Goal: Find specific page/section: Find specific page/section

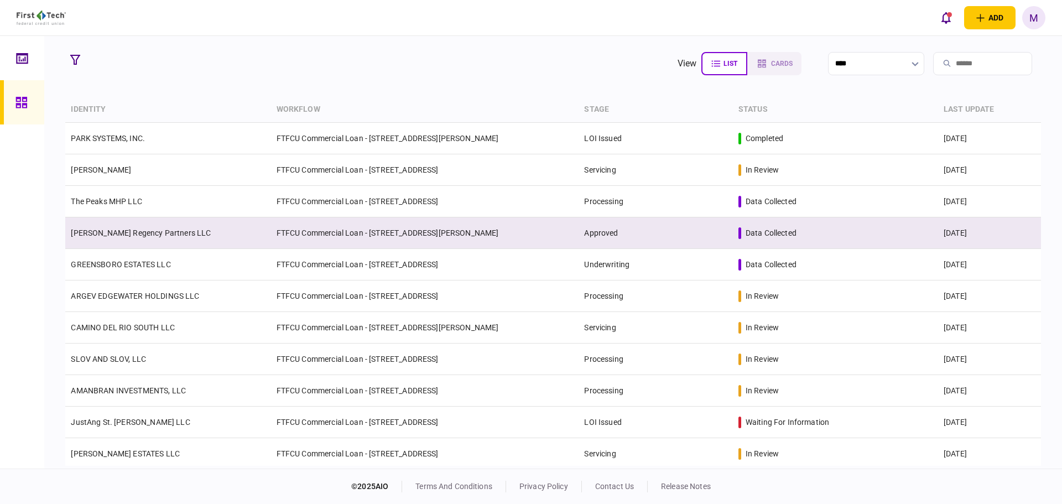
click at [181, 235] on td "[PERSON_NAME] Regency Partners LLC" at bounding box center [167, 233] width 205 height 32
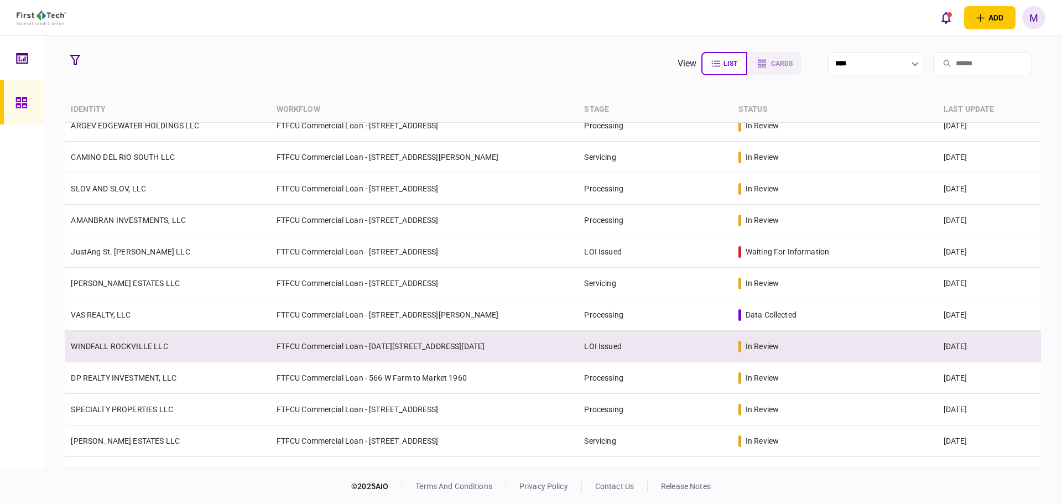
scroll to position [129, 0]
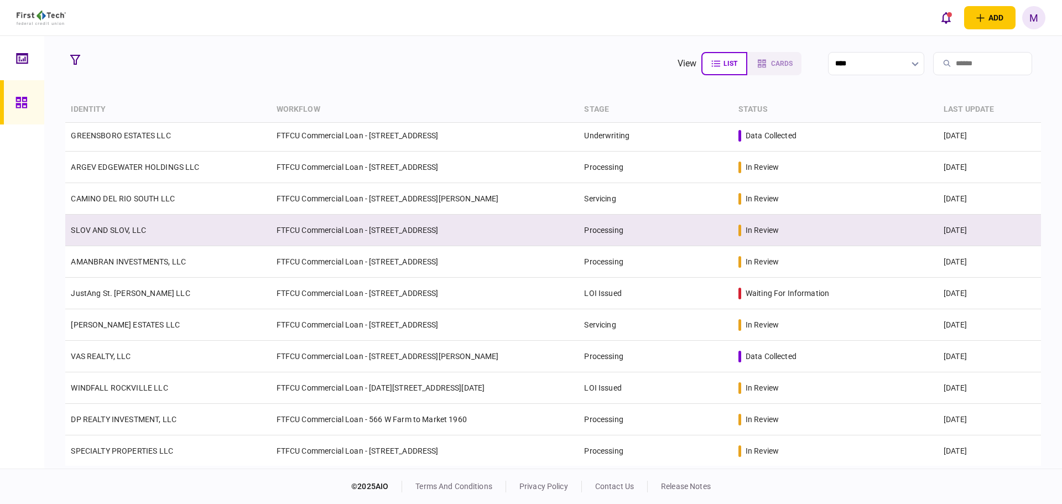
click at [139, 236] on td "SLOV AND SLOV, LLC" at bounding box center [167, 231] width 205 height 32
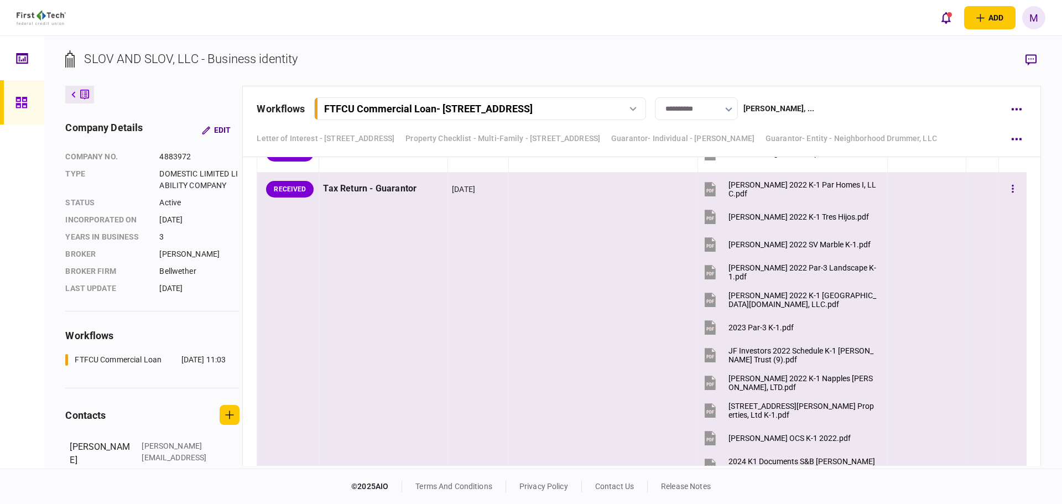
scroll to position [2968, 0]
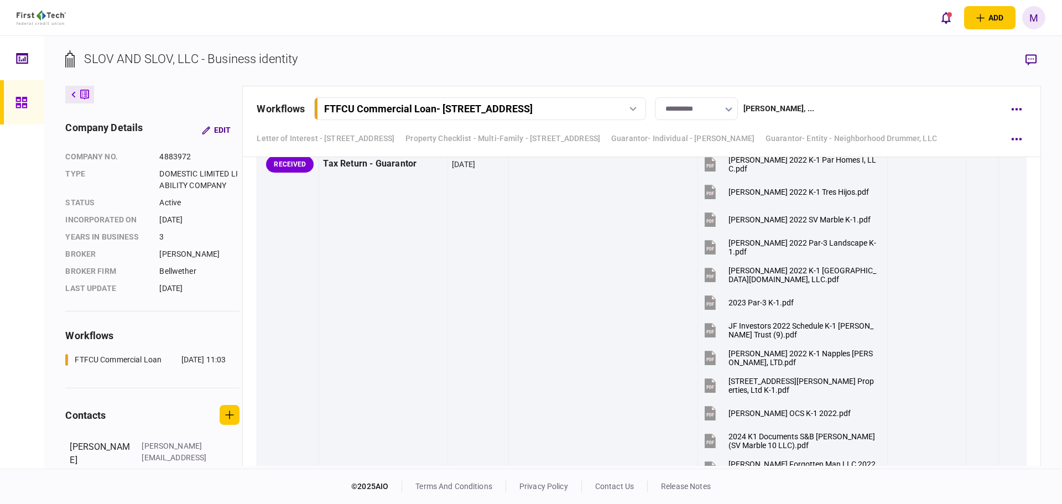
click at [25, 109] on div at bounding box center [24, 102] width 18 height 44
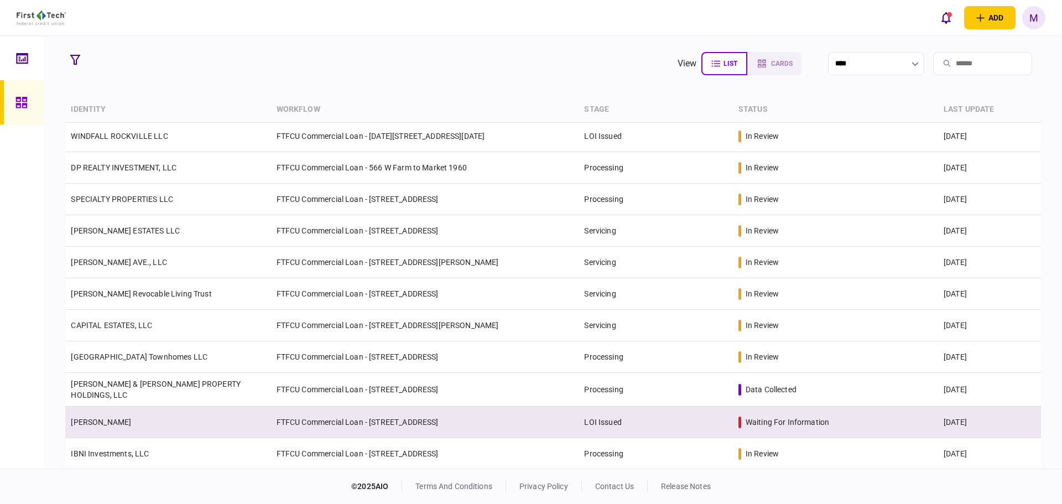
scroll to position [416, 0]
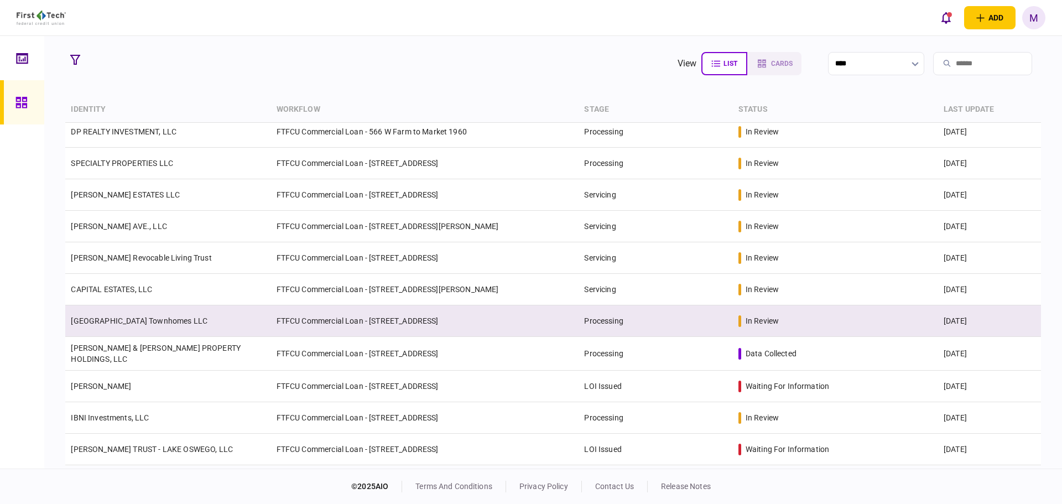
click at [153, 322] on link "[GEOGRAPHIC_DATA] Townhomes LLC" at bounding box center [139, 320] width 137 height 9
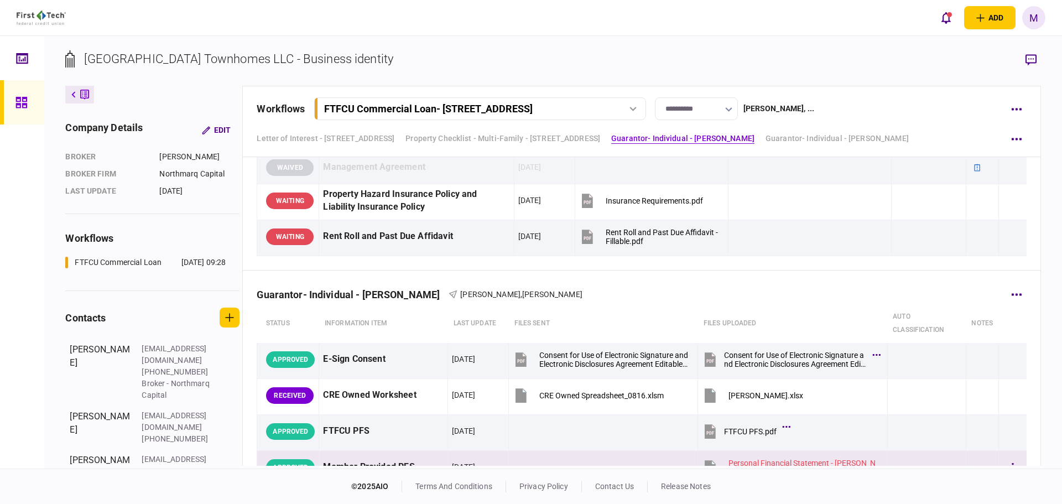
scroll to position [1527, 0]
